Goal: Task Accomplishment & Management: Use online tool/utility

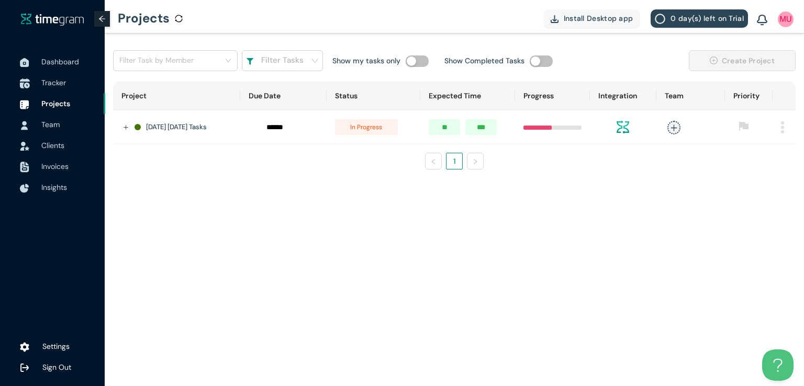
click at [52, 82] on span "Tracker" at bounding box center [53, 82] width 25 height 9
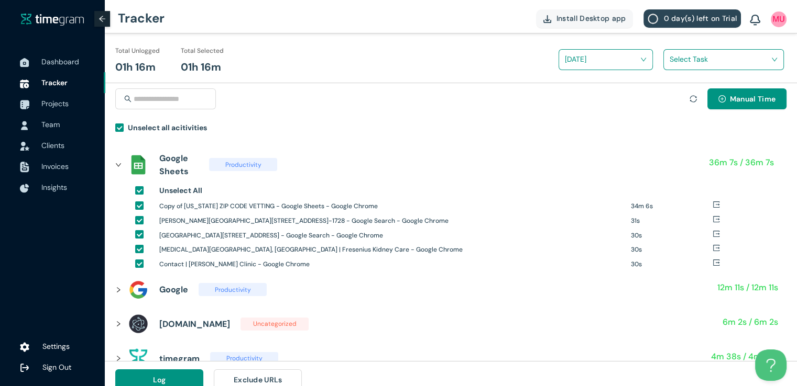
click at [676, 64] on input "search" at bounding box center [719, 59] width 101 height 16
click at [672, 92] on div "ZIPCODE VETTING" at bounding box center [723, 98] width 119 height 17
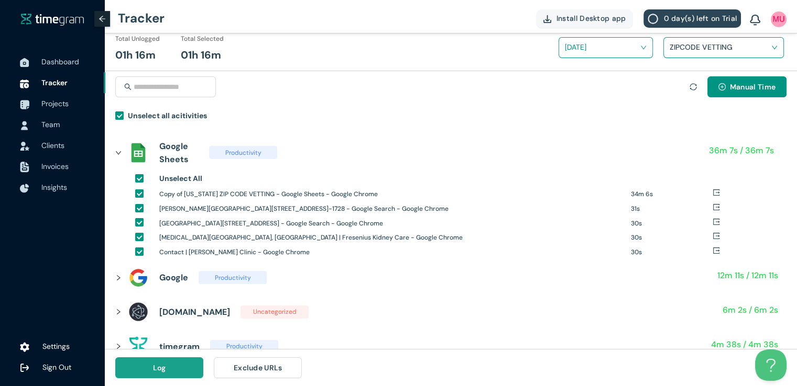
click at [163, 367] on span "Log" at bounding box center [159, 368] width 13 height 12
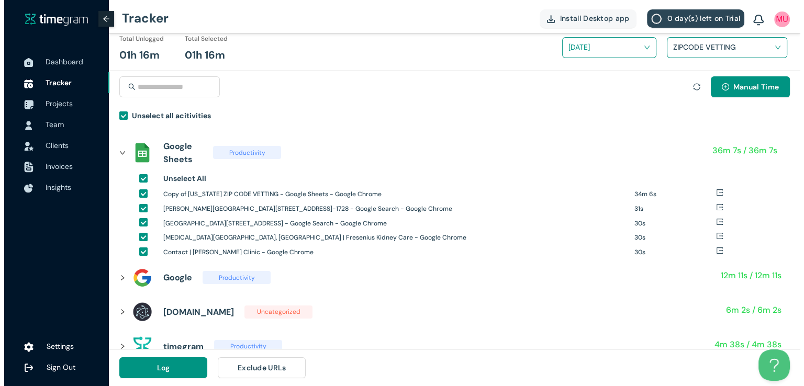
scroll to position [0, 0]
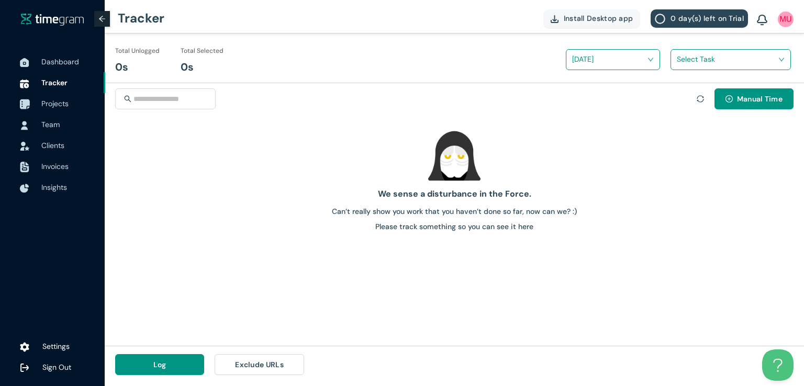
click at [57, 105] on span "Projects" at bounding box center [54, 103] width 27 height 9
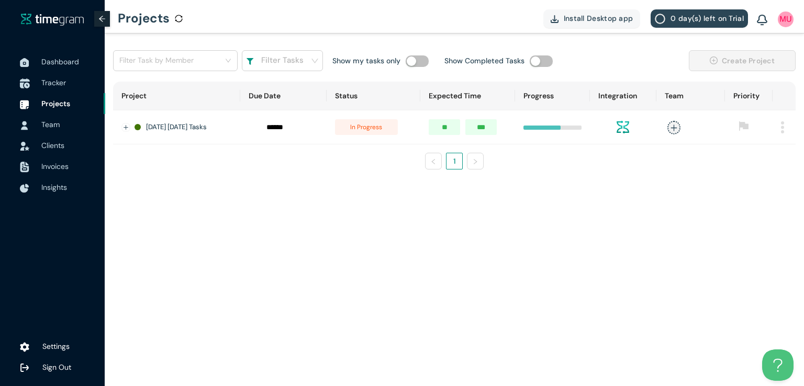
click at [42, 84] on span "Tracker" at bounding box center [53, 82] width 25 height 9
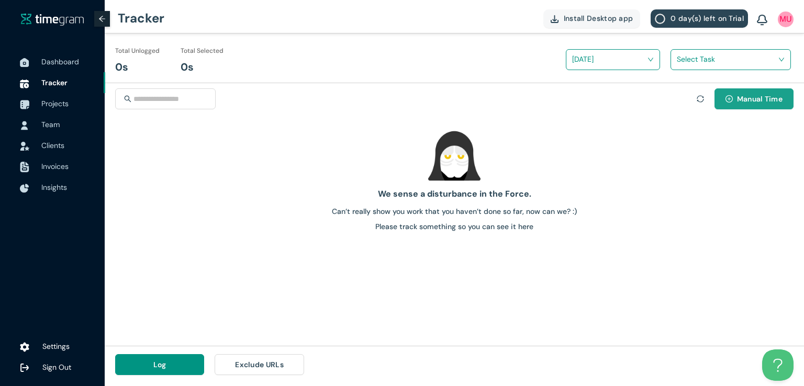
click at [729, 105] on button "Manual Time" at bounding box center [754, 99] width 79 height 21
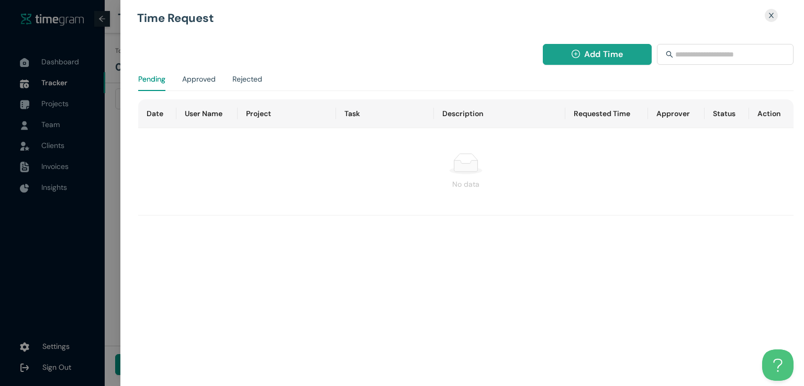
click at [616, 59] on span "Add Time" at bounding box center [603, 54] width 39 height 13
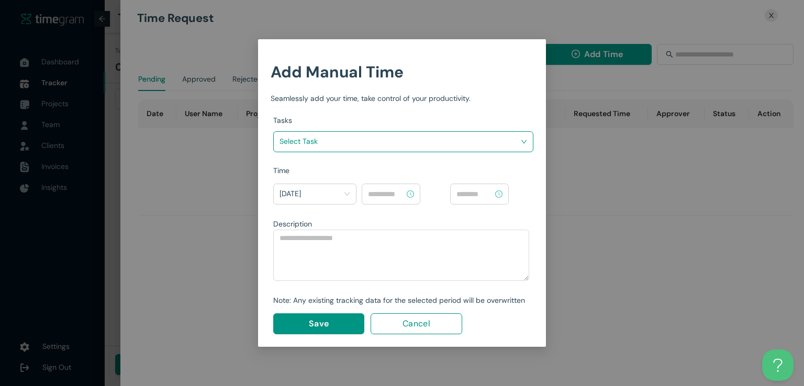
click at [470, 143] on input "search" at bounding box center [400, 142] width 240 height 16
click at [371, 189] on body "Dashboard Tracker Projects Team Clients Invoices Insights Settings Sign Out Tra…" at bounding box center [402, 193] width 804 height 386
click at [396, 143] on input "search" at bounding box center [400, 142] width 240 height 16
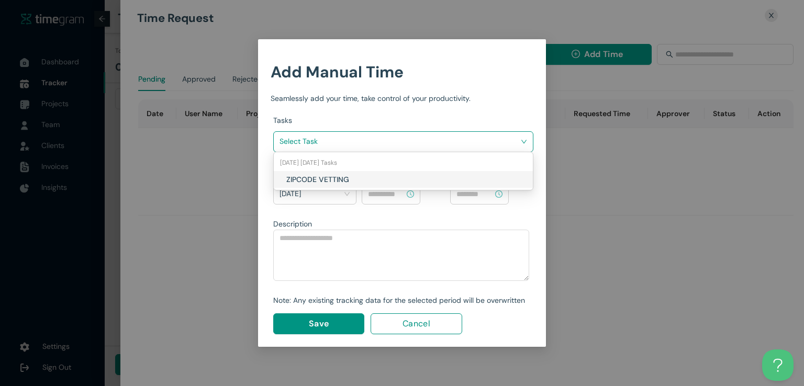
click at [389, 170] on div "[DATE] [DATE] Tasks" at bounding box center [403, 162] width 259 height 17
click at [387, 177] on h1 "ZIPCODE VETTING" at bounding box center [347, 180] width 123 height 12
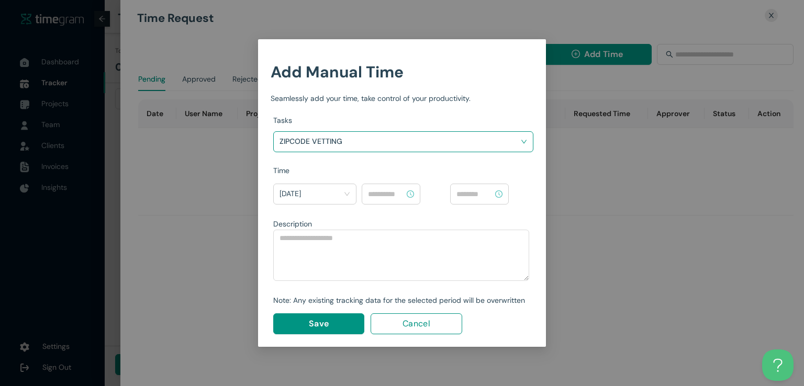
click at [390, 206] on div at bounding box center [403, 197] width 89 height 27
click at [392, 190] on input at bounding box center [386, 195] width 37 height 12
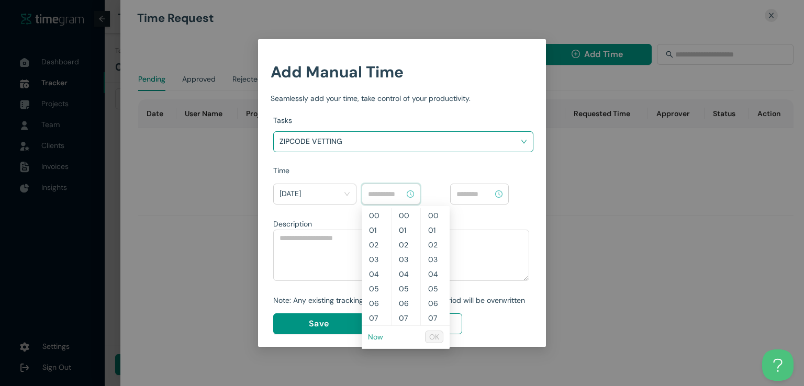
click at [376, 334] on link "Now" at bounding box center [375, 337] width 15 height 9
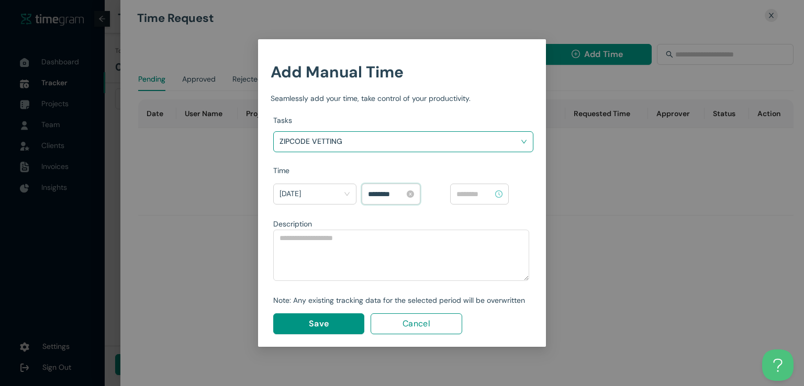
click at [374, 193] on input "********" at bounding box center [386, 195] width 37 height 12
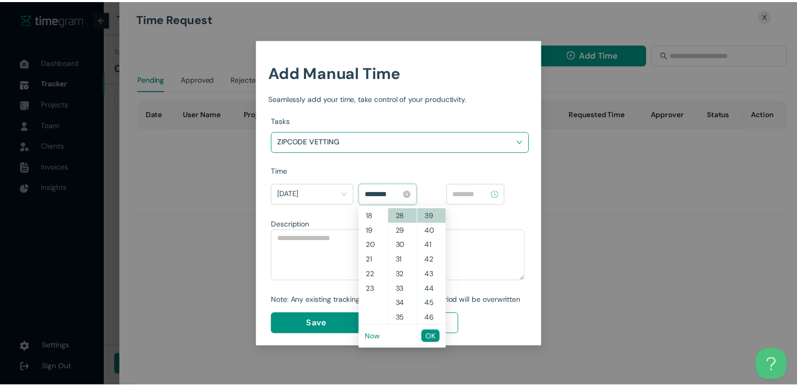
scroll to position [235, 0]
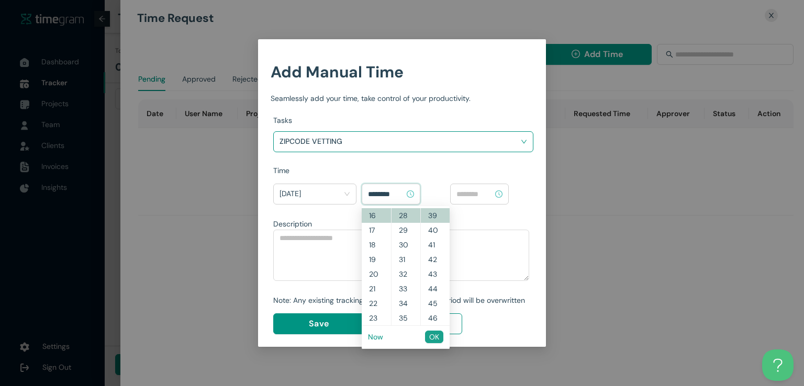
click at [434, 341] on span "OK" at bounding box center [434, 338] width 10 height 12
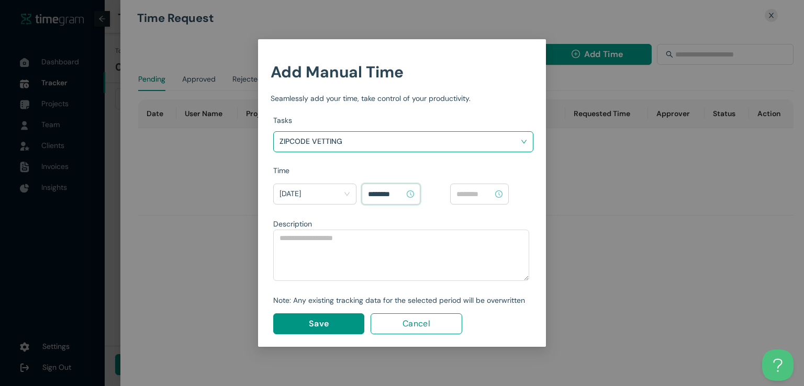
type input "********"
click at [482, 197] on input at bounding box center [475, 195] width 37 height 12
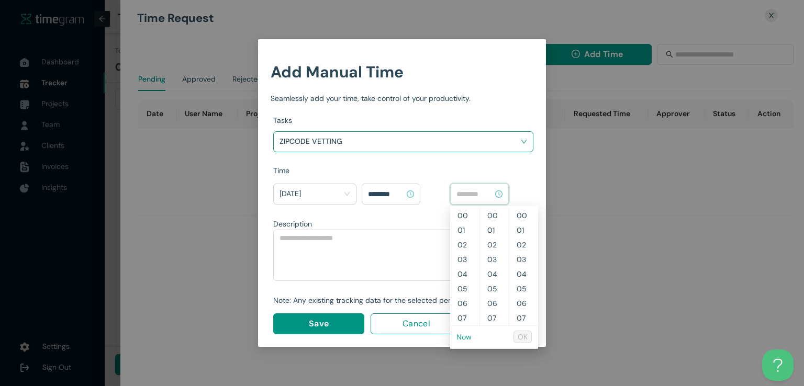
click at [460, 336] on link "Now" at bounding box center [464, 337] width 15 height 9
type input "********"
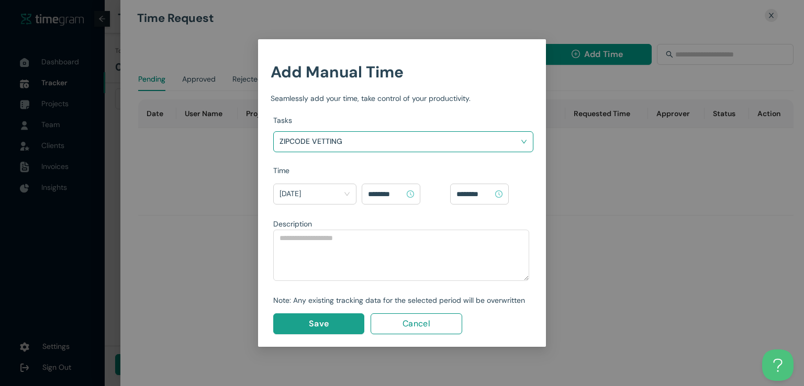
click at [315, 332] on button "Save" at bounding box center [318, 324] width 91 height 21
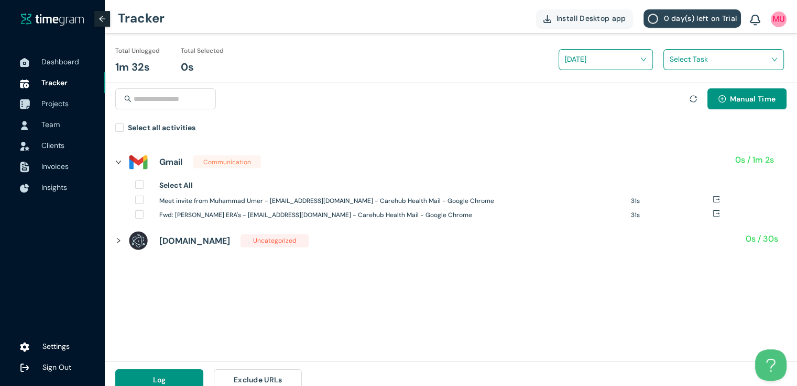
click at [62, 106] on span "Projects" at bounding box center [54, 103] width 27 height 9
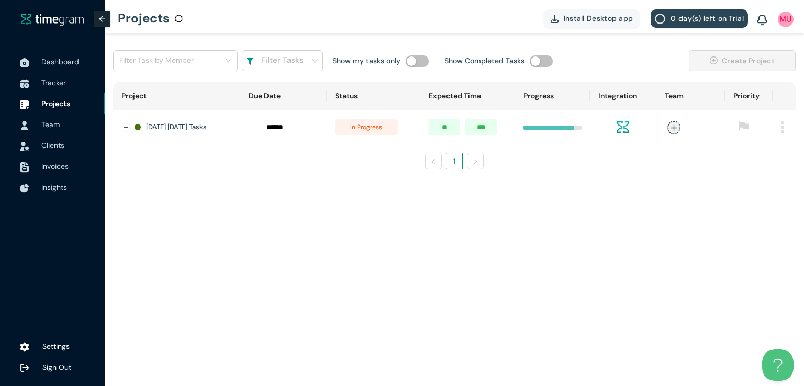
click at [571, 185] on div "Filter Task by Member Filter Tasks Show my tasks only Show Completed Tasks Crea…" at bounding box center [455, 114] width 700 height 161
click at [57, 59] on span "Dashboard" at bounding box center [60, 61] width 38 height 9
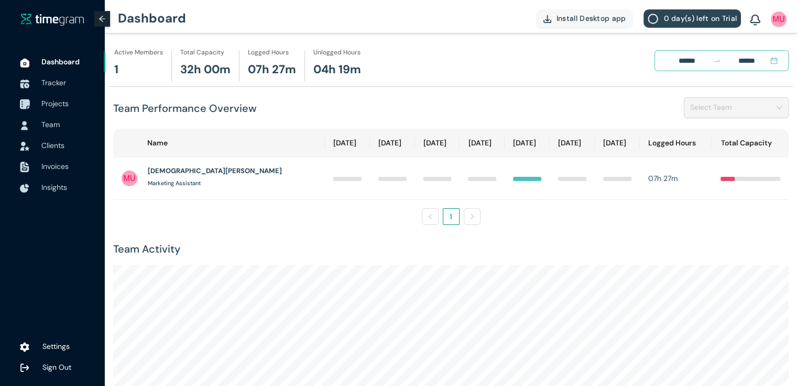
click at [55, 97] on span "Projects" at bounding box center [69, 103] width 56 height 21
